Goal: Task Accomplishment & Management: Use online tool/utility

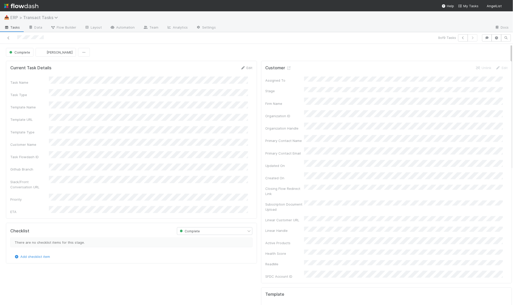
click at [41, 20] on span "ERP > Transact Tasks" at bounding box center [35, 17] width 50 height 5
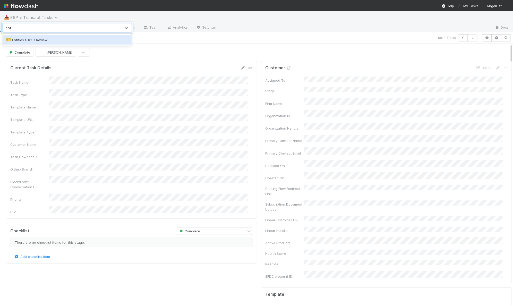
type input "entit"
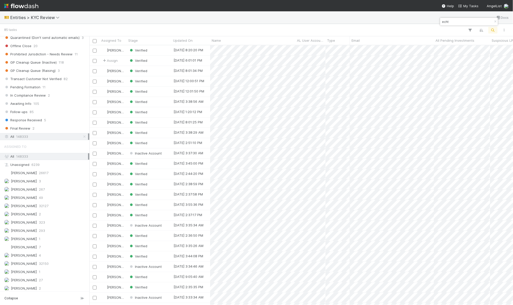
scroll to position [336, 0]
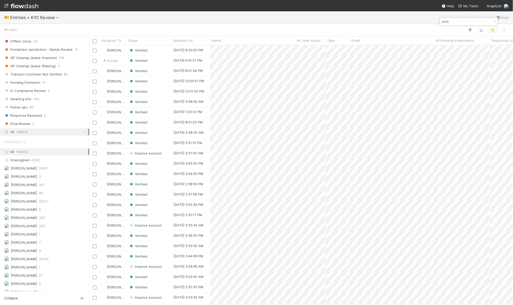
click at [469, 20] on input "echt" at bounding box center [467, 22] width 52 height 6
paste input "Longland"
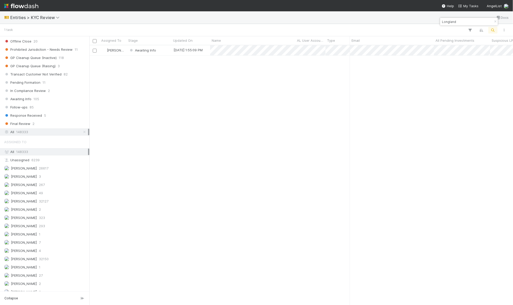
scroll to position [255, 419]
type input "Longland"
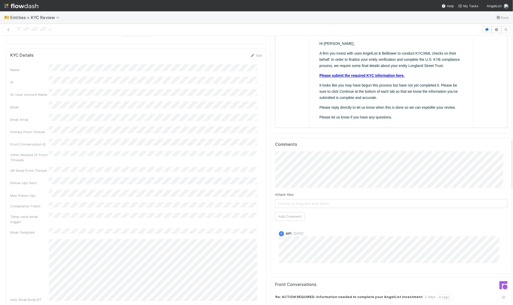
scroll to position [527, 0]
click at [425, 293] on div "2 days" at bounding box center [430, 296] width 11 height 6
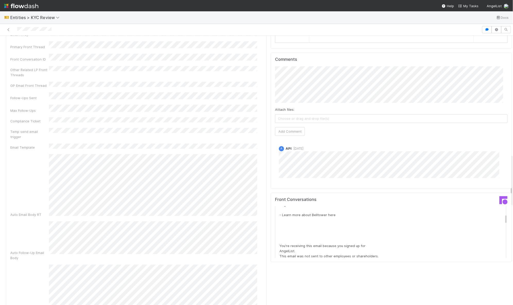
scroll to position [36, 0]
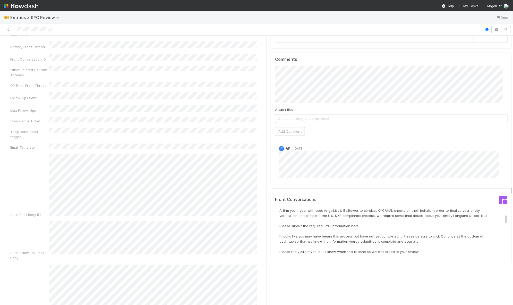
click at [434, 198] on div "Hi [PERSON_NAME], A firm you invest with uses AngelList & Belltower to conduct …" at bounding box center [386, 270] width 212 height 144
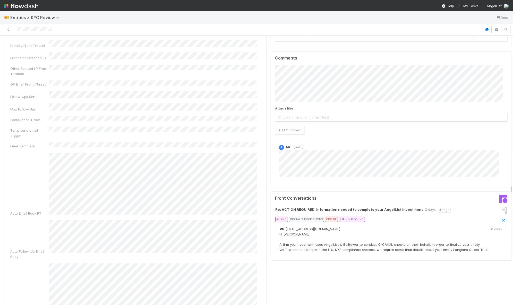
scroll to position [1, 0]
click at [502, 219] on icon at bounding box center [504, 220] width 5 height 3
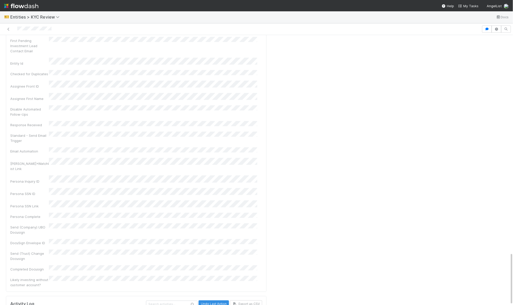
scroll to position [634, 0]
